Goal: Transaction & Acquisition: Purchase product/service

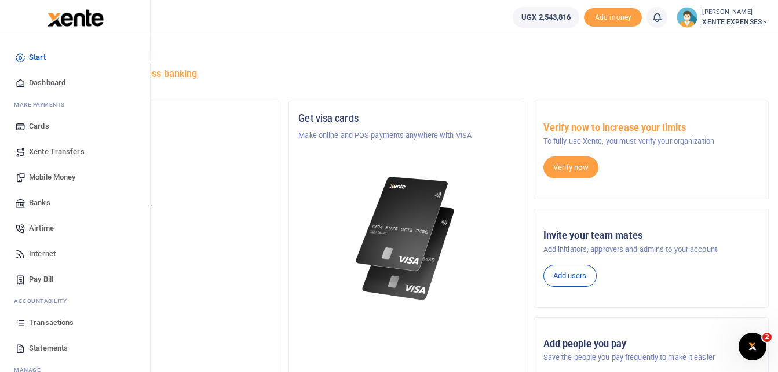
click at [54, 323] on span "Transactions" at bounding box center [51, 323] width 45 height 12
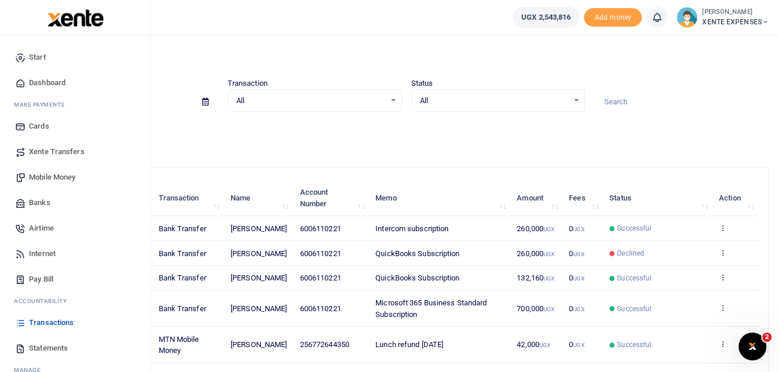
click at [60, 320] on span "Transactions" at bounding box center [51, 323] width 45 height 12
click at [58, 171] on span "Mobile Money" at bounding box center [52, 177] width 46 height 12
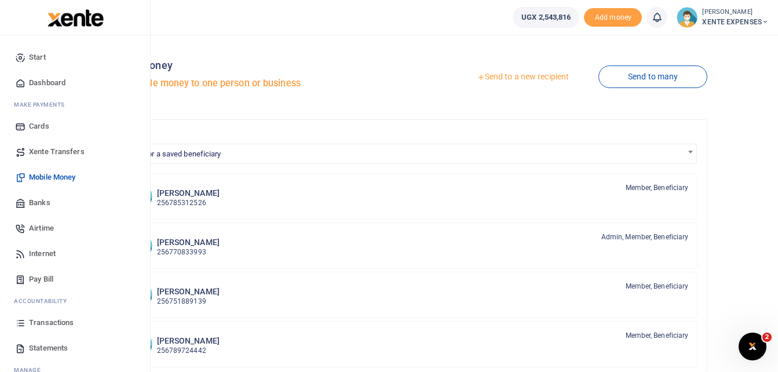
click at [41, 122] on span "Cards" at bounding box center [39, 126] width 20 height 12
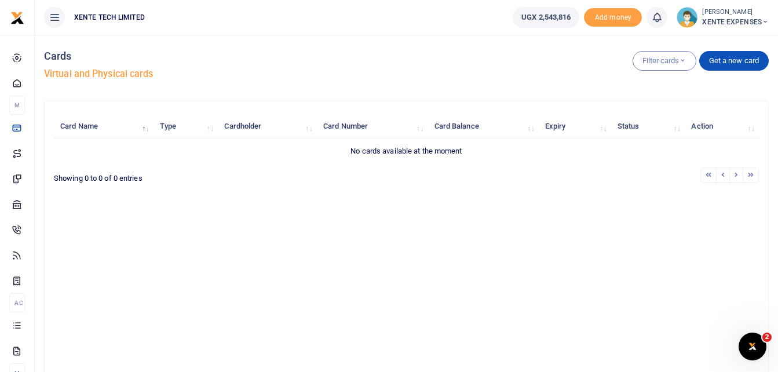
click at [130, 125] on th "Card Name" at bounding box center [103, 126] width 99 height 25
click at [667, 61] on button "Filter cards" at bounding box center [664, 61] width 64 height 20
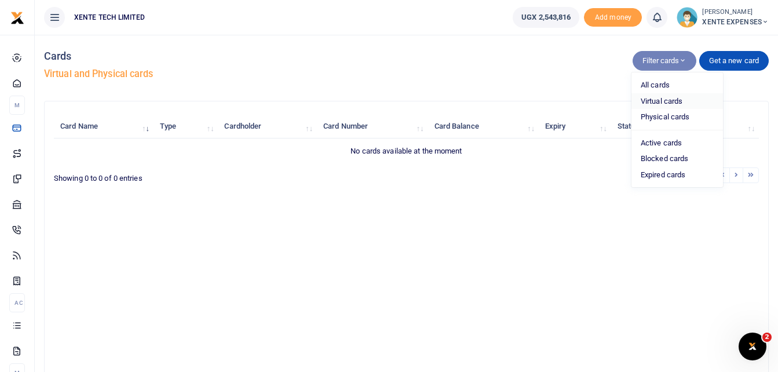
click at [663, 98] on link "Virtual cards" at bounding box center [677, 101] width 92 height 16
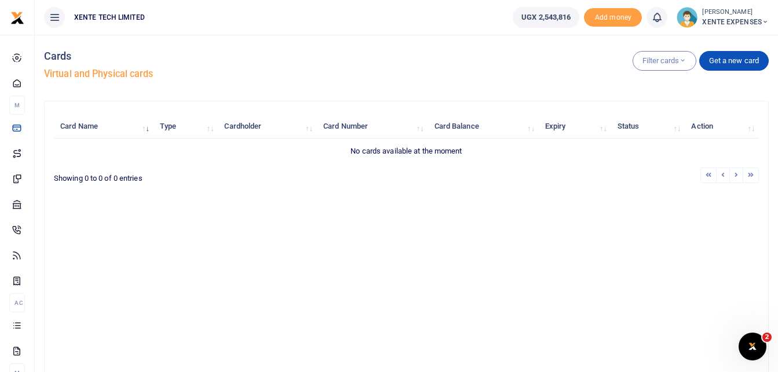
click at [183, 127] on th "Type" at bounding box center [185, 126] width 65 height 25
click at [122, 128] on th "Card Name" at bounding box center [103, 126] width 99 height 25
click at [681, 65] on icon "button" at bounding box center [683, 60] width 8 height 9
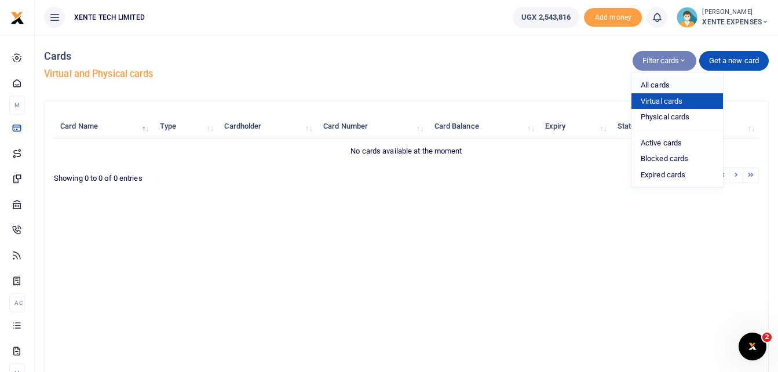
click at [653, 83] on link "All cards" at bounding box center [677, 85] width 92 height 16
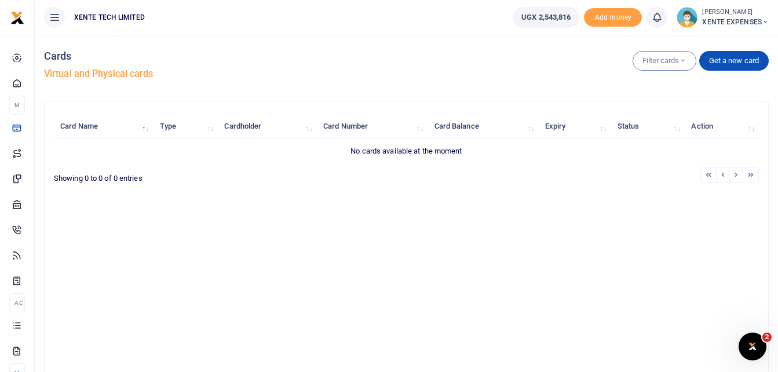
click at [85, 122] on th "Card Name" at bounding box center [103, 126] width 99 height 25
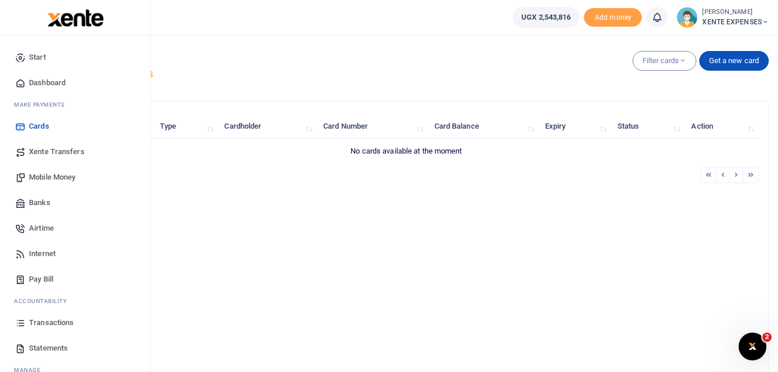
click at [45, 151] on span "Xente Transfers" at bounding box center [57, 152] width 56 height 12
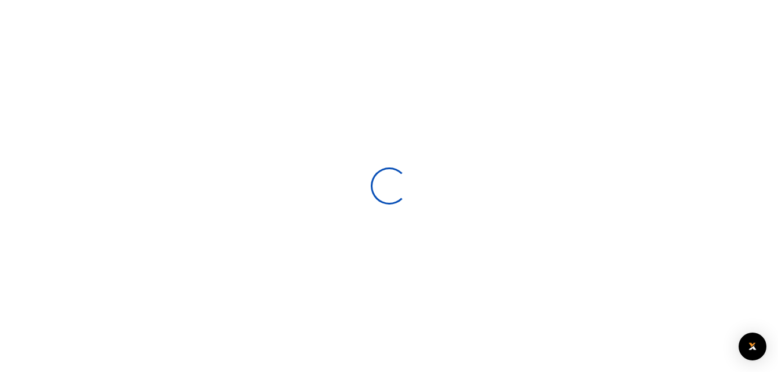
select select
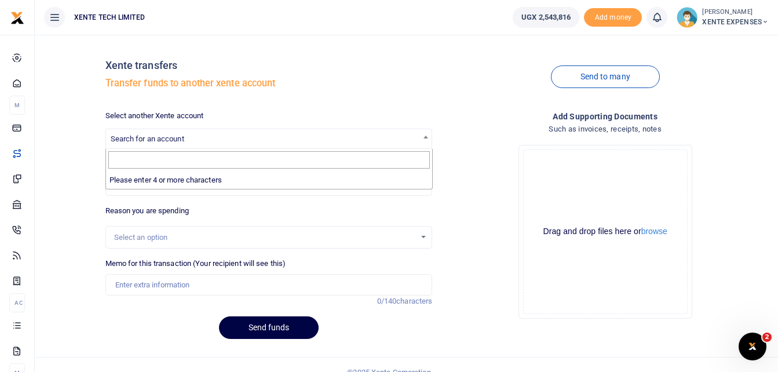
click at [426, 134] on span at bounding box center [426, 136] width 12 height 15
click at [444, 90] on div "Send to many" at bounding box center [605, 77] width 337 height 66
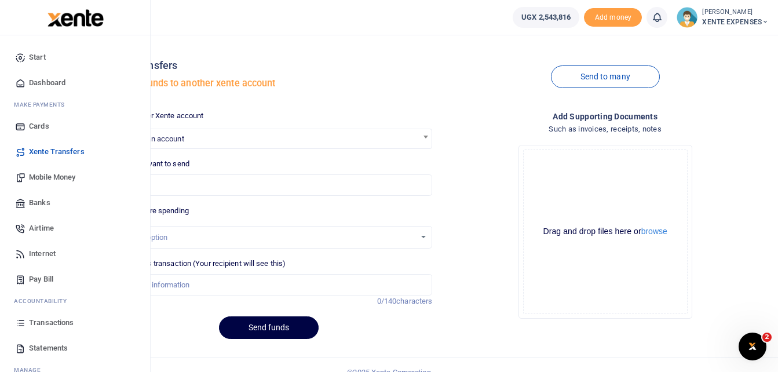
click at [49, 176] on span "Mobile Money" at bounding box center [52, 177] width 46 height 12
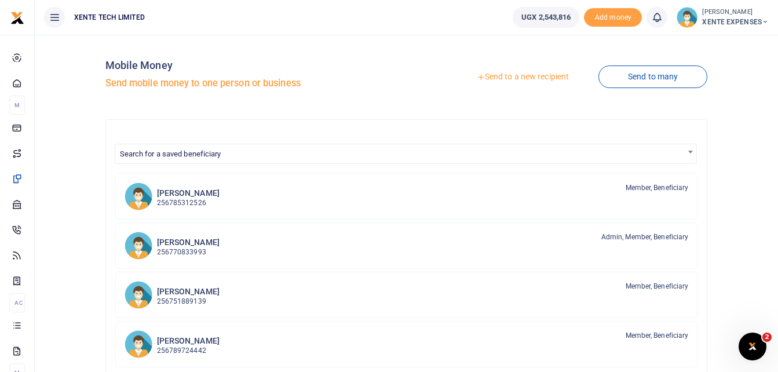
click at [526, 78] on link "Send to a new recipient" at bounding box center [522, 77] width 151 height 21
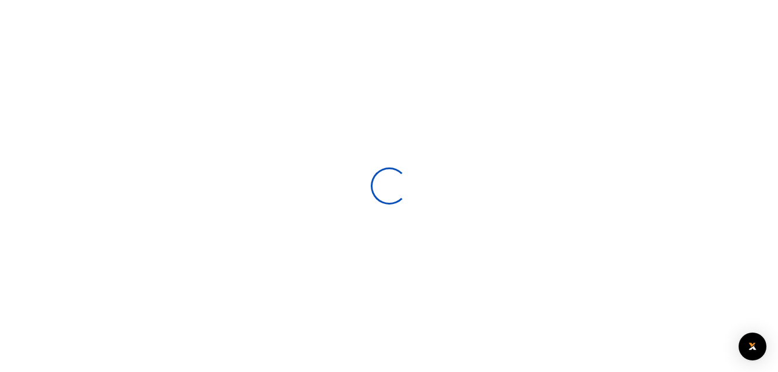
select select
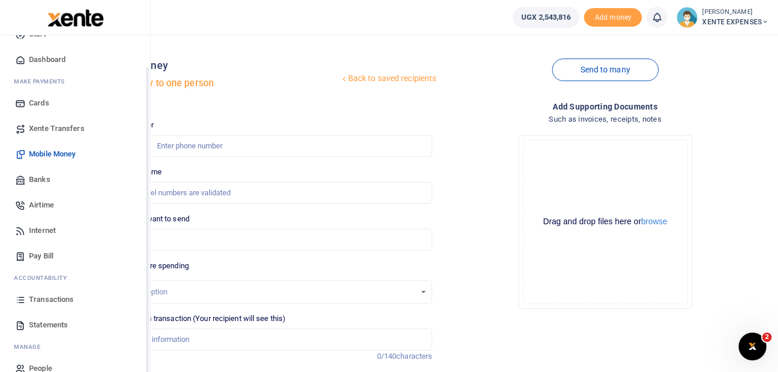
scroll to position [41, 0]
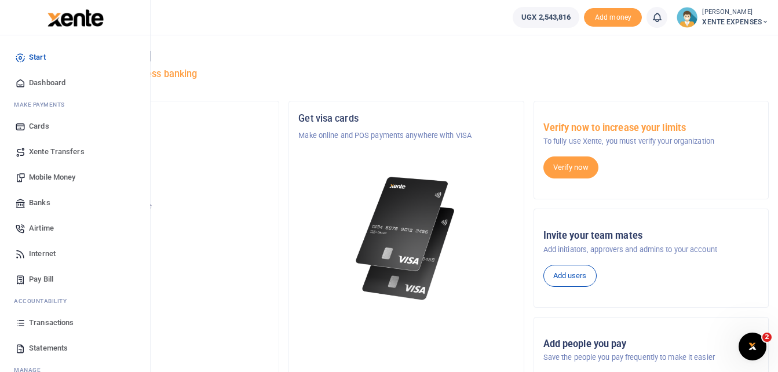
click at [38, 122] on span "Cards" at bounding box center [39, 126] width 20 height 12
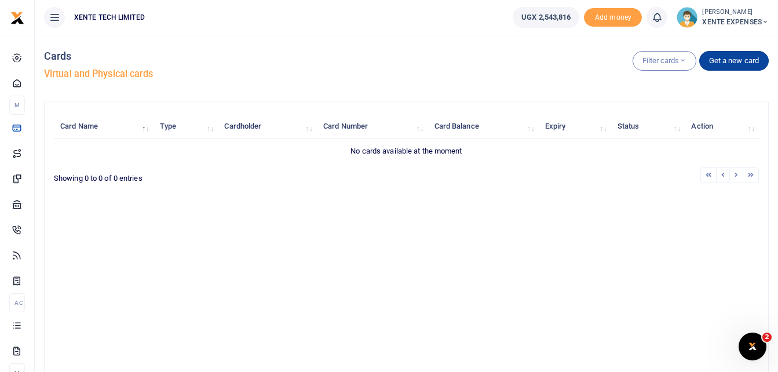
click at [736, 60] on link "Get a new card" at bounding box center [734, 61] width 70 height 20
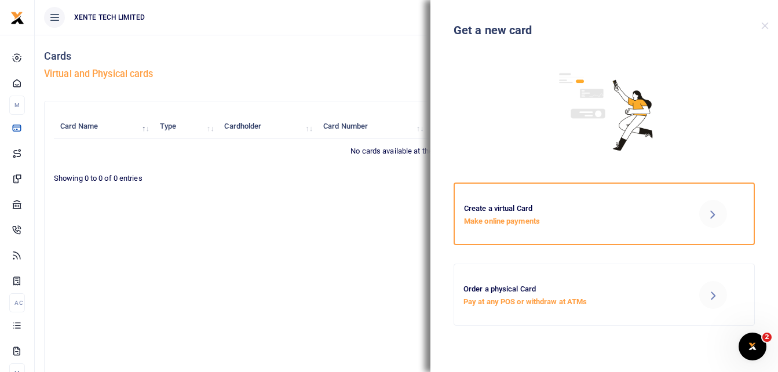
click at [513, 220] on p "Make online payments" at bounding box center [568, 221] width 208 height 12
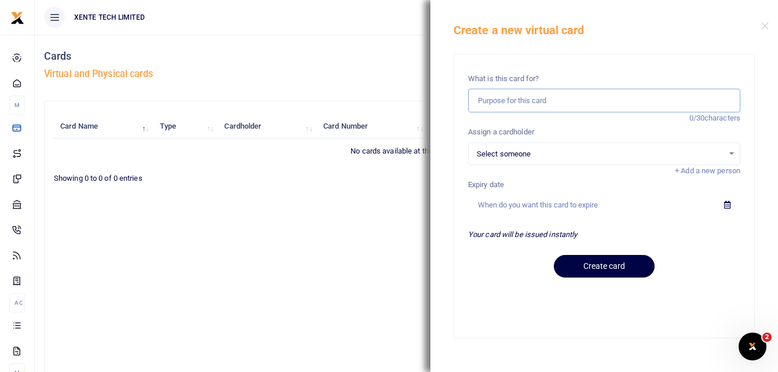
click at [623, 98] on input "text" at bounding box center [604, 101] width 272 height 24
click at [252, 225] on div "Card Name Type Cardholder Card Number Card Balance Expiry Status Action No card…" at bounding box center [406, 241] width 705 height 261
click at [762, 27] on button "Close" at bounding box center [765, 26] width 8 height 8
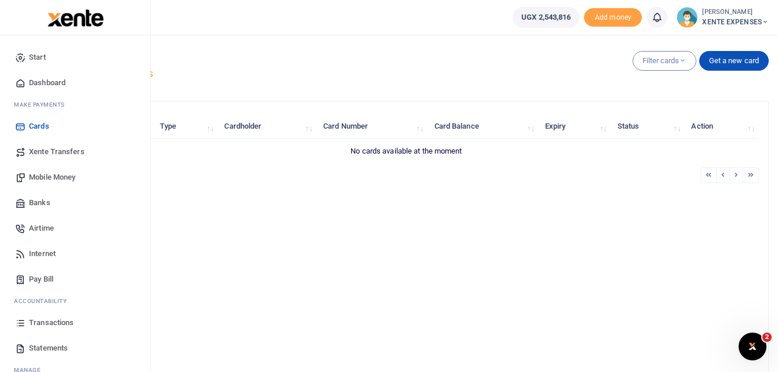
click at [67, 149] on span "Xente Transfers" at bounding box center [57, 152] width 56 height 12
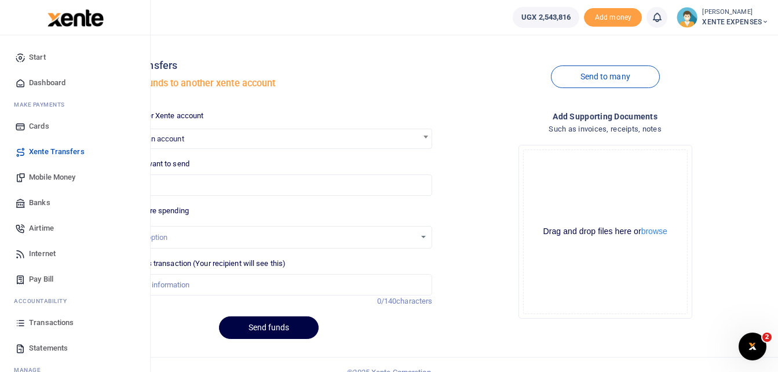
click at [45, 175] on span "Mobile Money" at bounding box center [52, 177] width 46 height 12
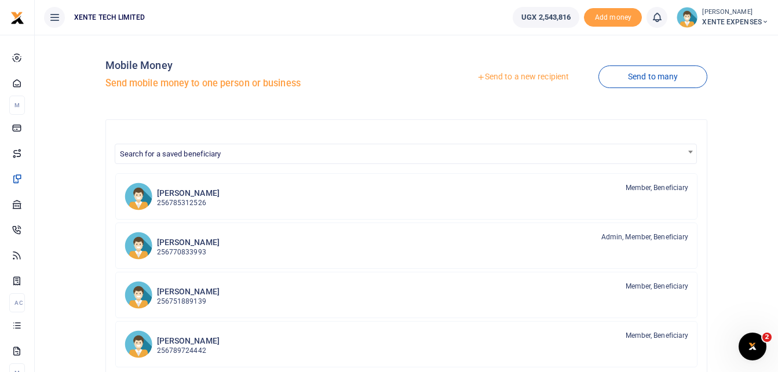
click at [507, 72] on link "Send to a new recipient" at bounding box center [522, 77] width 151 height 21
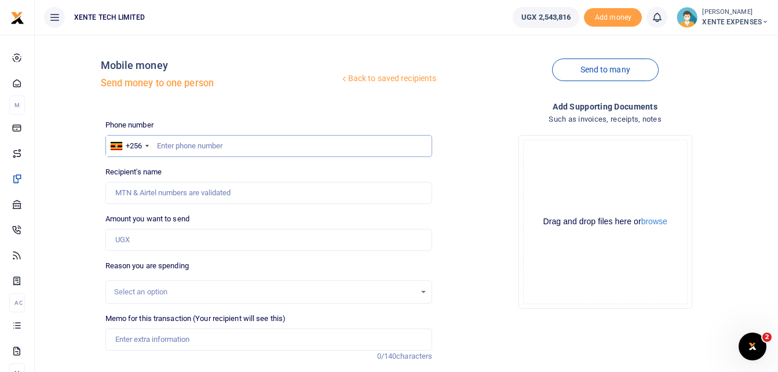
click at [155, 144] on input "text" at bounding box center [268, 146] width 327 height 22
paste input "394543970"
type input "394543970"
type input "[PERSON_NAME]"
type input "394543970"
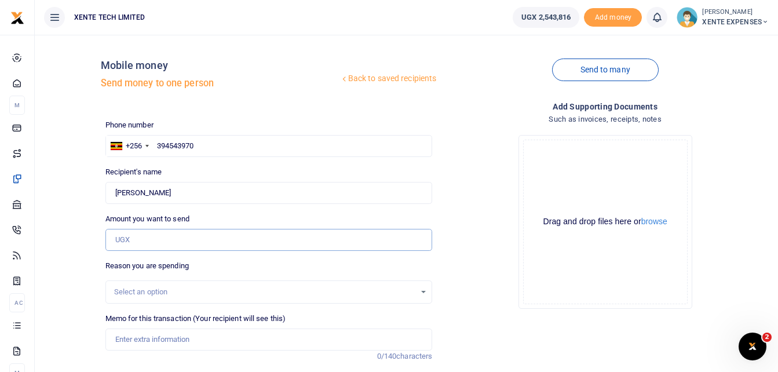
click at [192, 235] on input "Amount you want to send" at bounding box center [268, 240] width 327 height 22
paste input "96400"
type input "96,400"
click at [419, 291] on div "Select an option" at bounding box center [269, 292] width 326 height 13
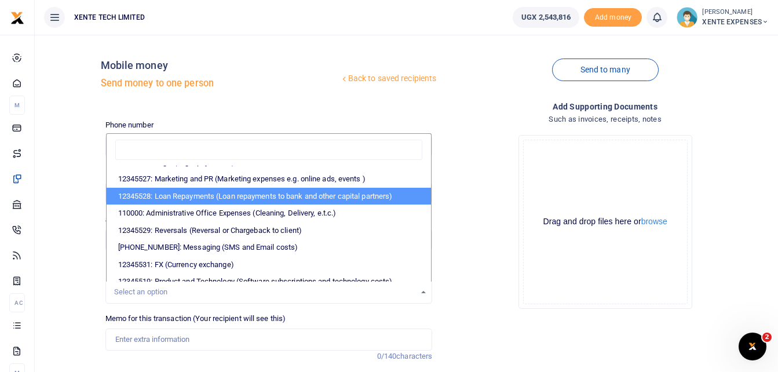
scroll to position [197, 0]
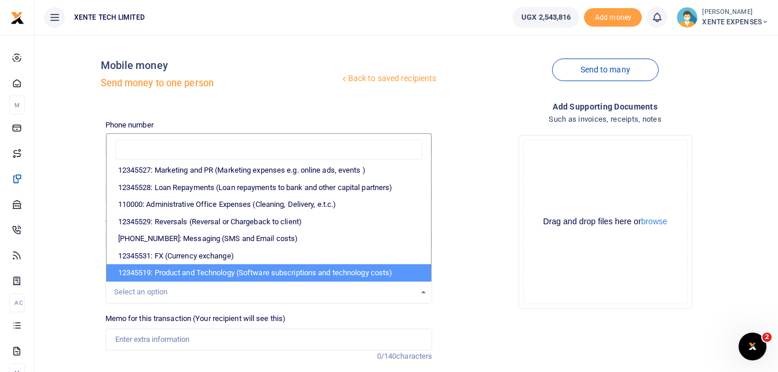
click at [350, 271] on li "12345519: Product and Technology (Software subscriptions and technology costs)" at bounding box center [269, 272] width 325 height 17
select select "5379"
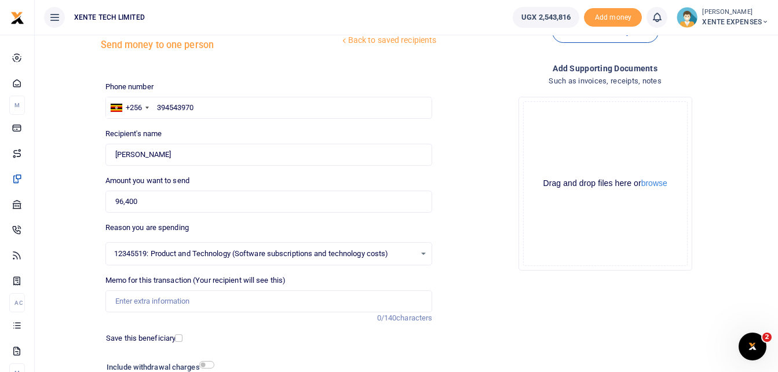
scroll to position [116, 0]
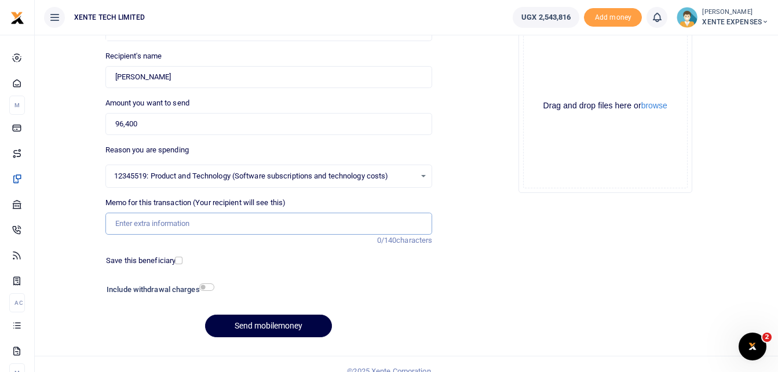
click at [299, 228] on input "Memo for this transaction (Your recipient will see this)" at bounding box center [268, 224] width 327 height 22
click at [147, 223] on input "Microsoft messaging" at bounding box center [268, 224] width 327 height 22
drag, startPoint x: 223, startPoint y: 220, endPoint x: 97, endPoint y: 217, distance: 125.7
click at [97, 217] on div "Back to saved recipients Mobile money Send money to one person Send to many Pho…" at bounding box center [406, 137] width 734 height 418
paste input "Payment for Lovable"
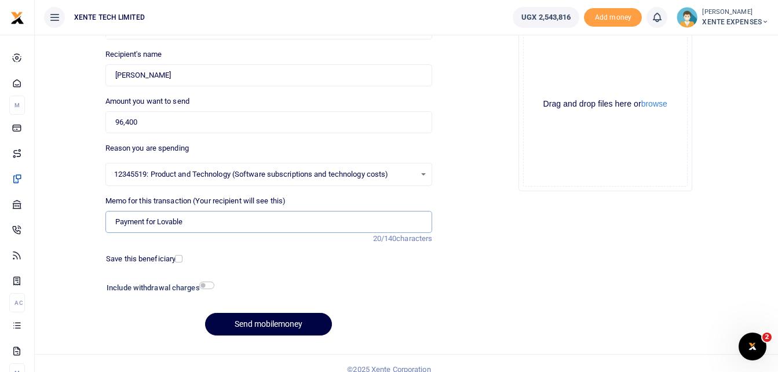
scroll to position [130, 0]
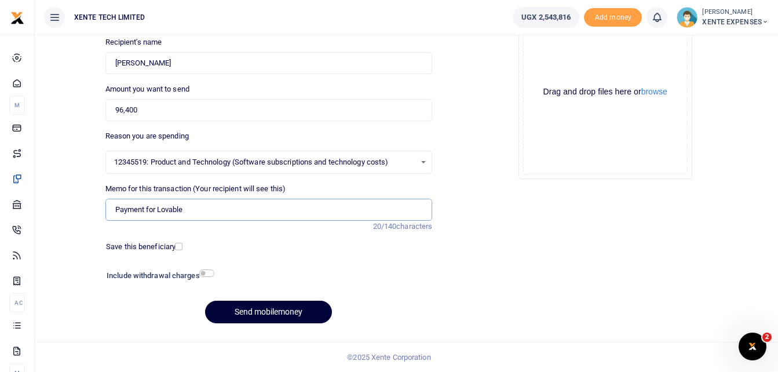
type input "Payment for Lovable"
click at [258, 312] on button "Send mobilemoney" at bounding box center [268, 312] width 127 height 23
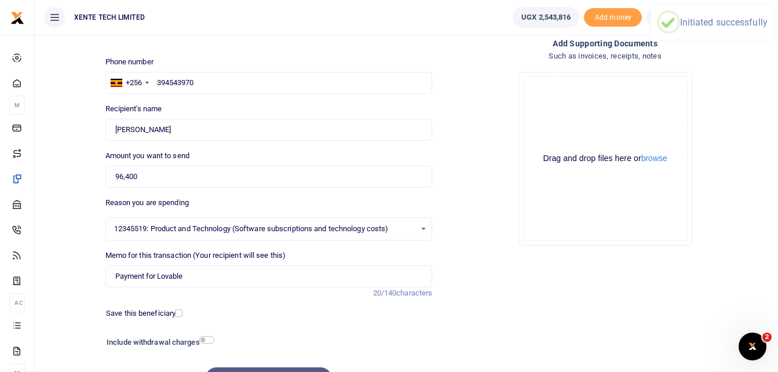
scroll to position [0, 0]
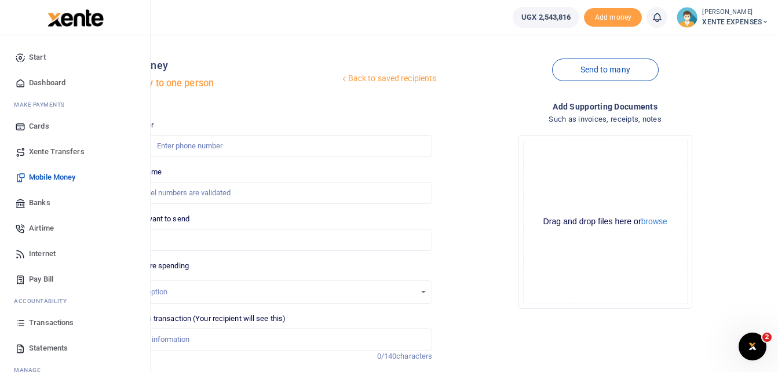
click at [46, 323] on span "Transactions" at bounding box center [51, 323] width 45 height 12
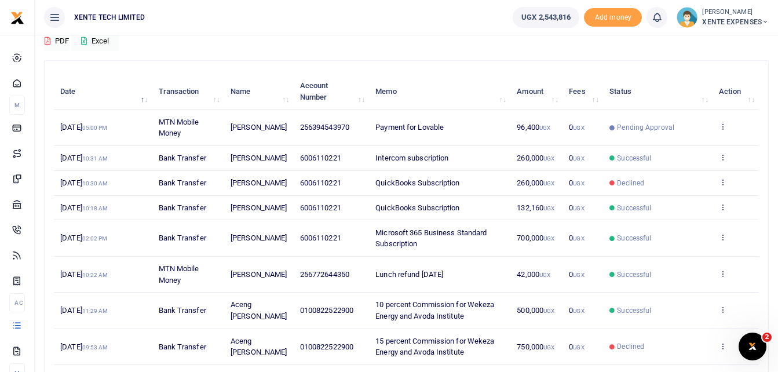
scroll to position [116, 0]
